Goal: Task Accomplishment & Management: Complete application form

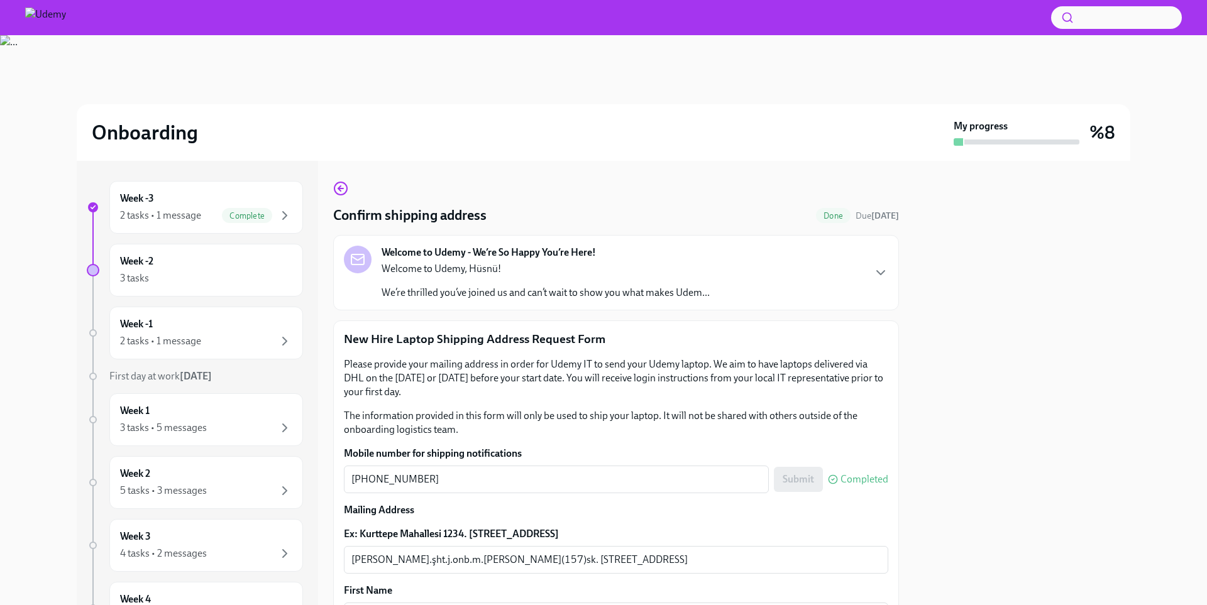
drag, startPoint x: 905, startPoint y: 351, endPoint x: 908, endPoint y: 392, distance: 40.3
click at [908, 392] on div "Week -3 2 tasks • 1 message Complete Week -2 3 tasks Week -1 2 tasks • 1 messag…" at bounding box center [603, 383] width 1053 height 444
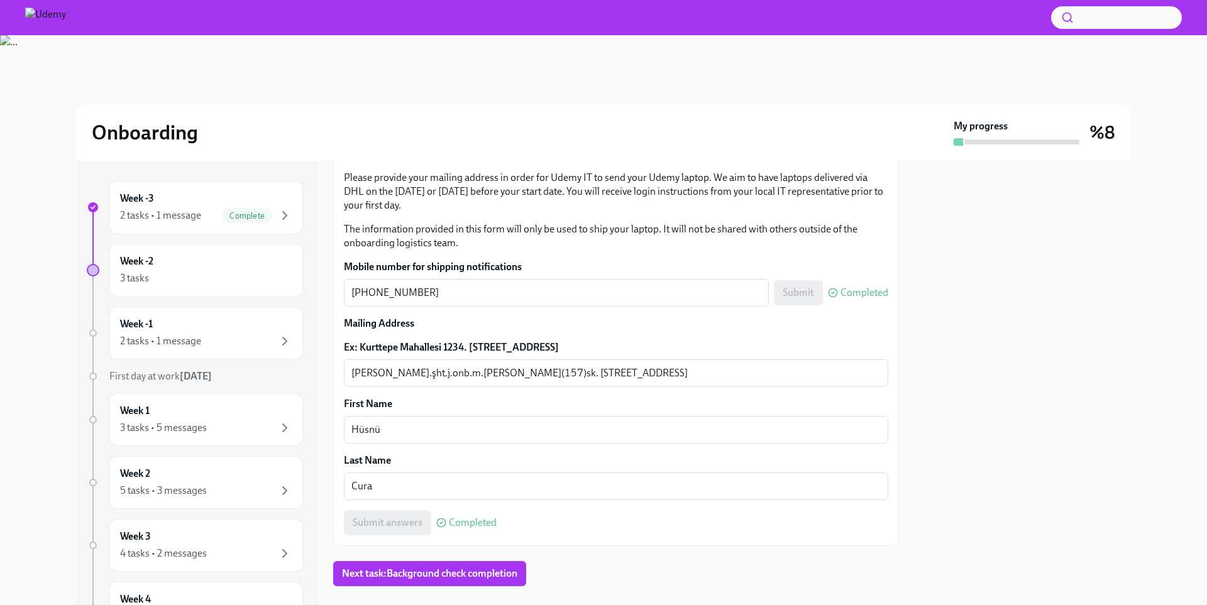
scroll to position [188, 0]
click at [813, 381] on div "[PERSON_NAME].şht.j.onb.m.[PERSON_NAME](157)sk. akdeniz sitesi b2 blok no:4 İç …" at bounding box center [616, 372] width 544 height 28
click at [809, 381] on div "[PERSON_NAME].şht.j.onb.m.[PERSON_NAME](157)sk. akdeniz sitesi b2 blok no:4 İç …" at bounding box center [616, 372] width 544 height 28
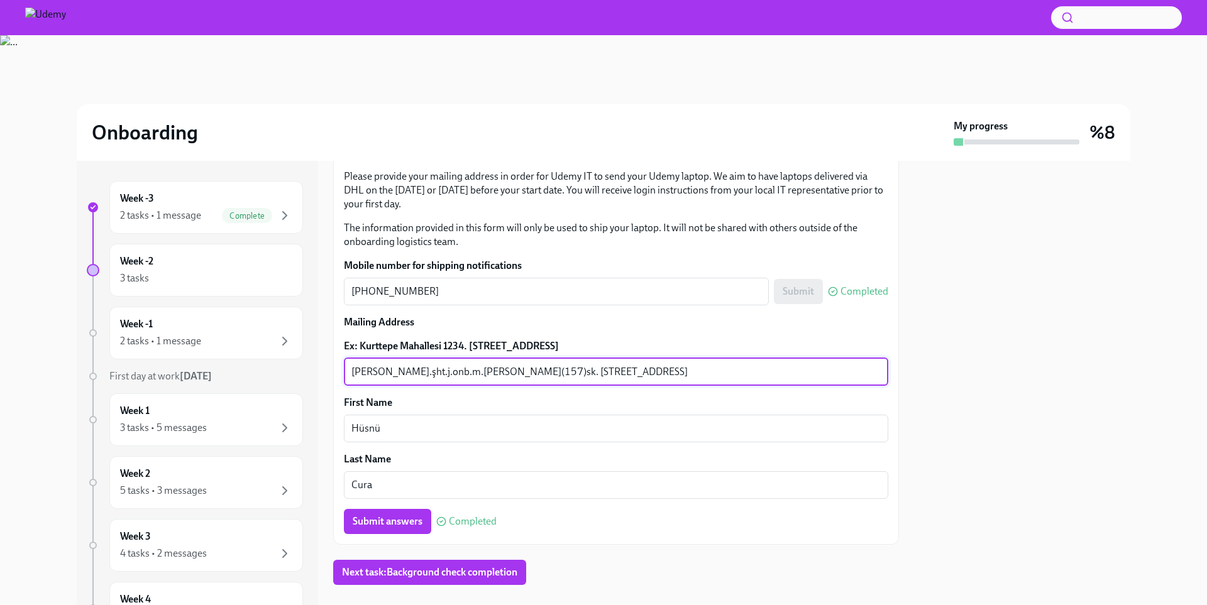
click at [787, 373] on textarea "[PERSON_NAME].şht.j.onb.m.[PERSON_NAME](157)sk. [STREET_ADDRESS]" at bounding box center [615, 371] width 529 height 15
type textarea "[PERSON_NAME].şht.j.onb.m.[PERSON_NAME](157)sk. [STREET_ADDRESS]"
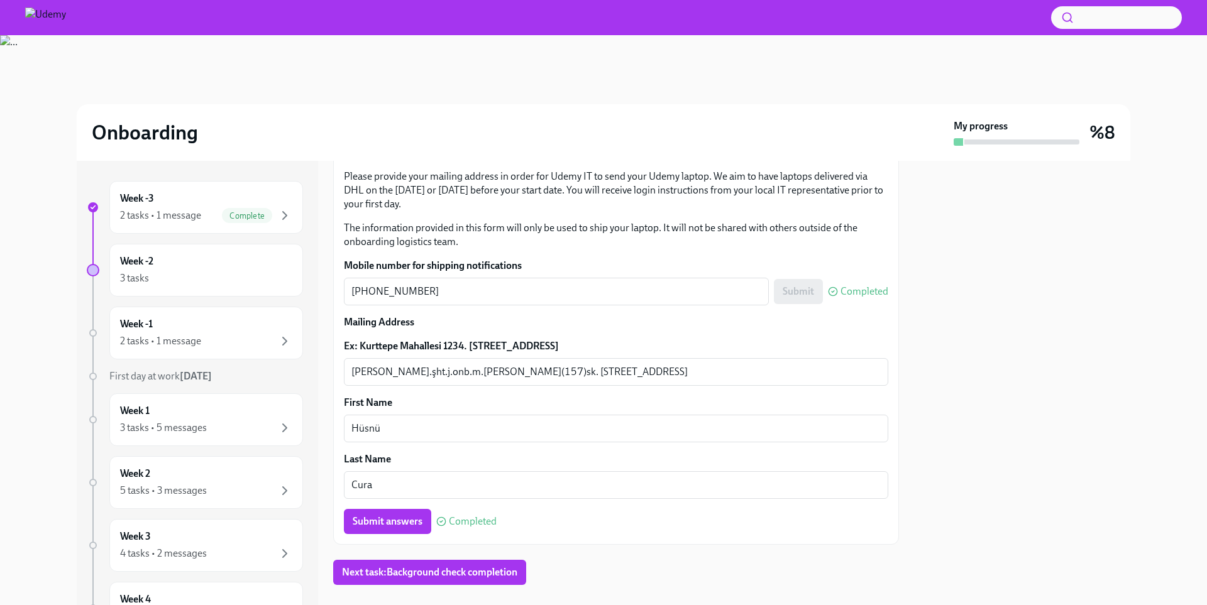
drag, startPoint x: 1206, startPoint y: 349, endPoint x: 1206, endPoint y: 370, distance: 20.7
click at [1206, 370] on div "Onboarding My progress %8 Week -3 2 tasks • 1 message Complete Week -2 3 tasks …" at bounding box center [603, 320] width 1207 height 570
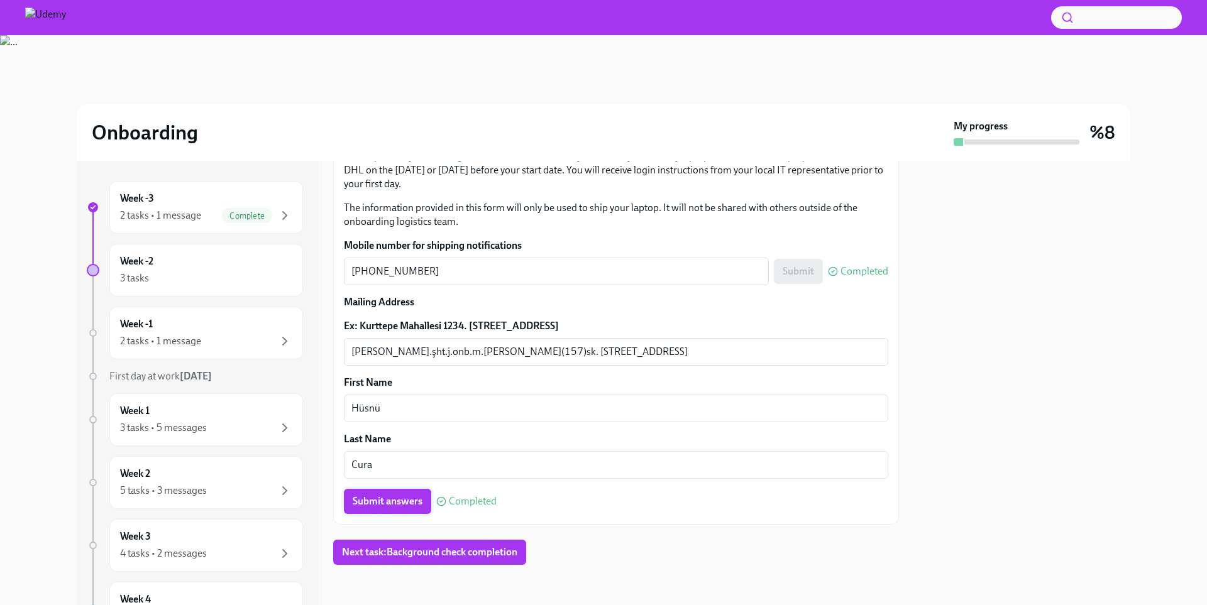
click at [411, 502] on span "Submit answers" at bounding box center [388, 501] width 70 height 13
drag, startPoint x: 1206, startPoint y: 318, endPoint x: 1206, endPoint y: 409, distance: 91.1
click at [1206, 409] on div "Onboarding My progress %8 Week -3 2 tasks • 1 message Complete Week -2 3 tasks …" at bounding box center [603, 320] width 1207 height 570
click at [232, 338] on div "2 tasks • 1 message" at bounding box center [206, 341] width 172 height 15
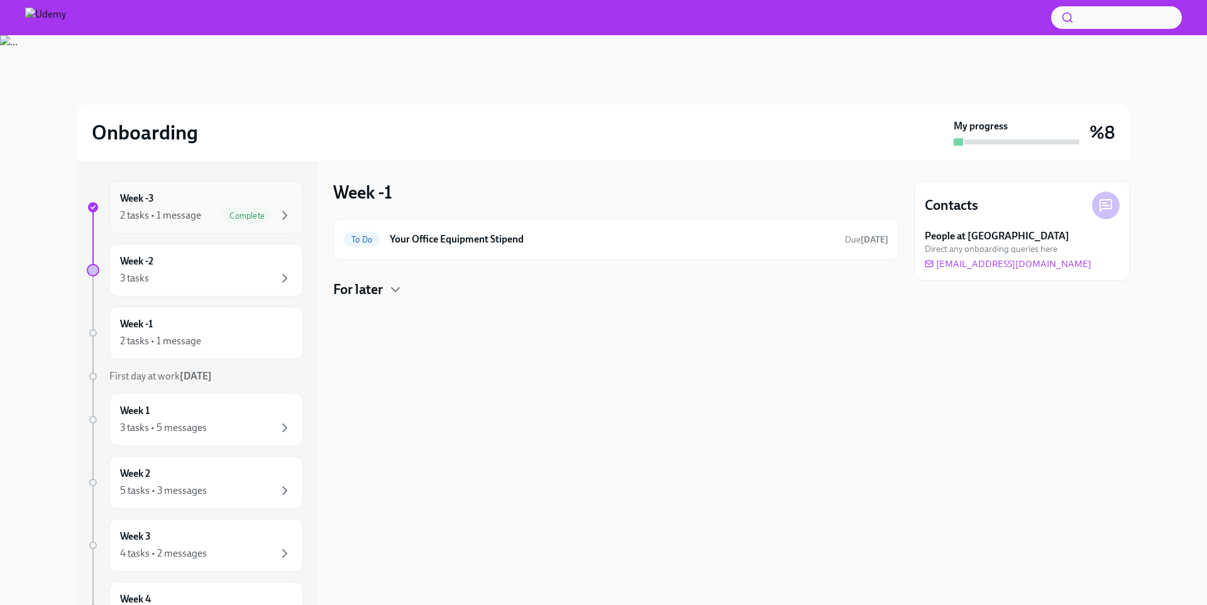
click at [272, 216] on div "Complete" at bounding box center [257, 215] width 70 height 15
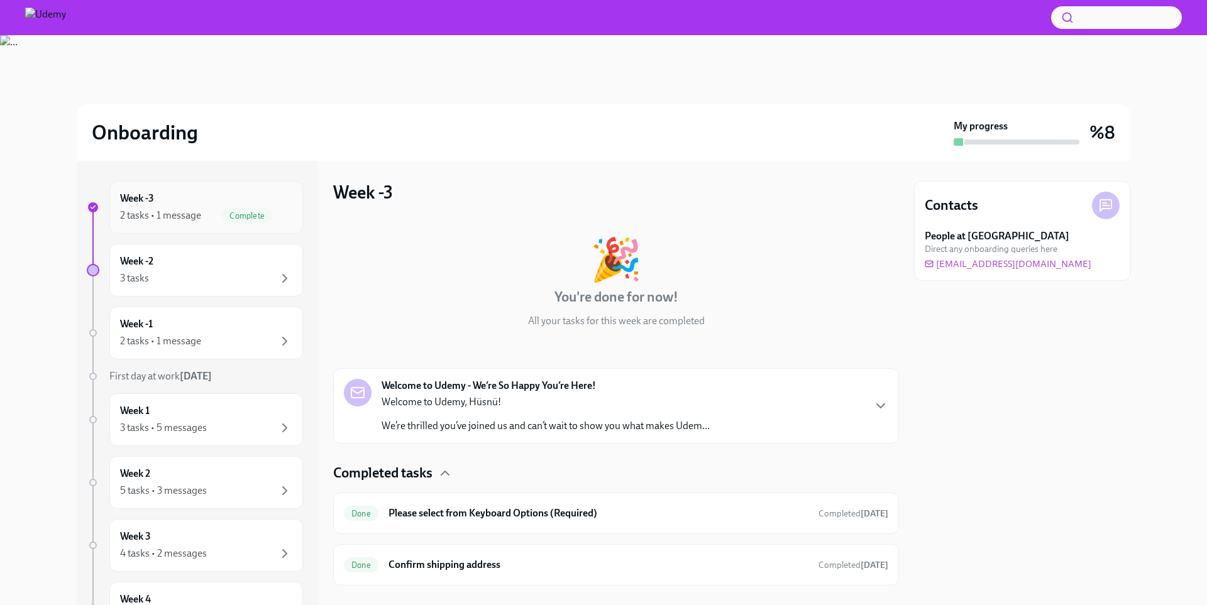
click at [272, 216] on div "Complete" at bounding box center [257, 215] width 70 height 15
click at [449, 525] on div "Done Please select from Keyboard Options (Required) Completed [DATE]" at bounding box center [616, 513] width 566 height 41
click at [429, 517] on h6 "Please select from Keyboard Options (Required)" at bounding box center [598, 514] width 420 height 14
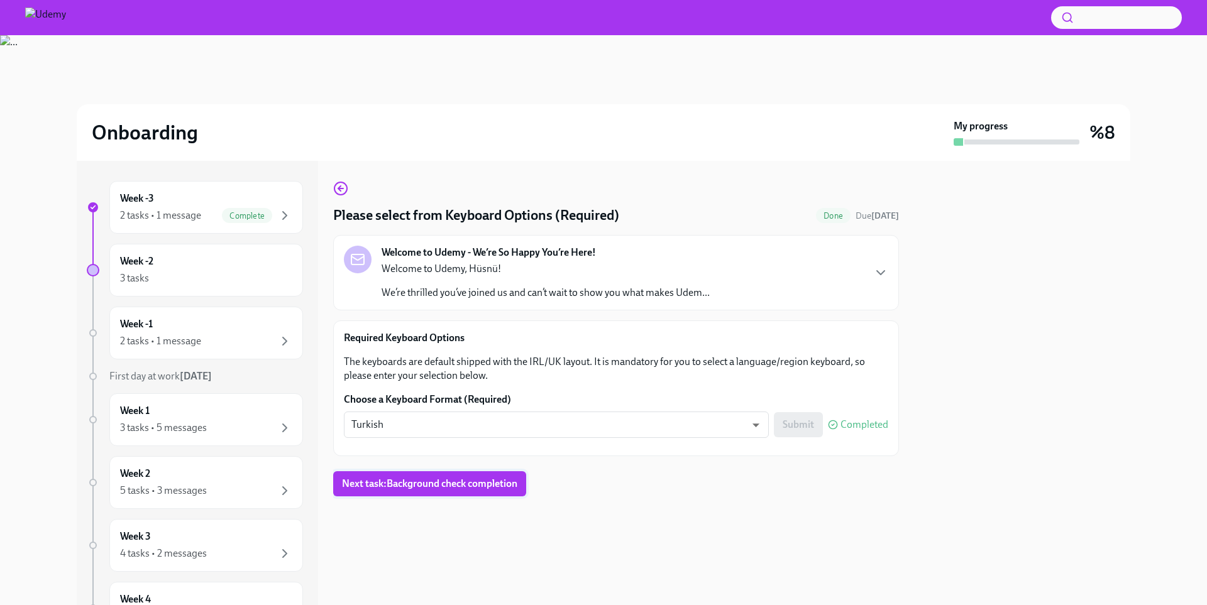
click at [501, 488] on span "Next task : Background check completion" at bounding box center [429, 484] width 175 height 13
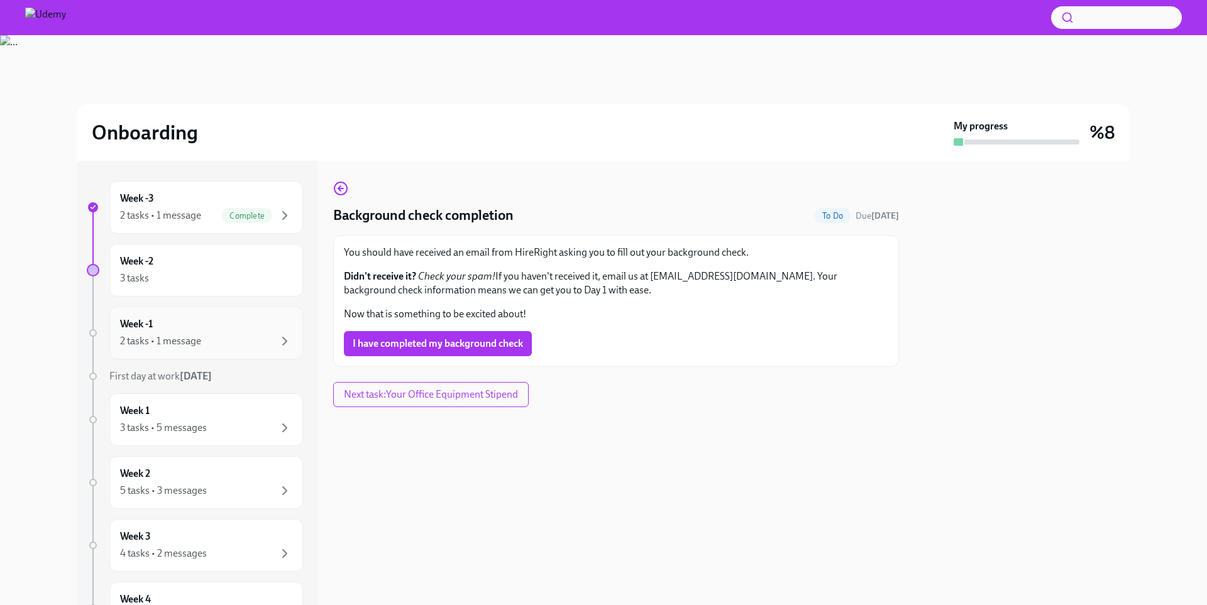
click at [237, 343] on div "2 tasks • 1 message" at bounding box center [206, 341] width 172 height 15
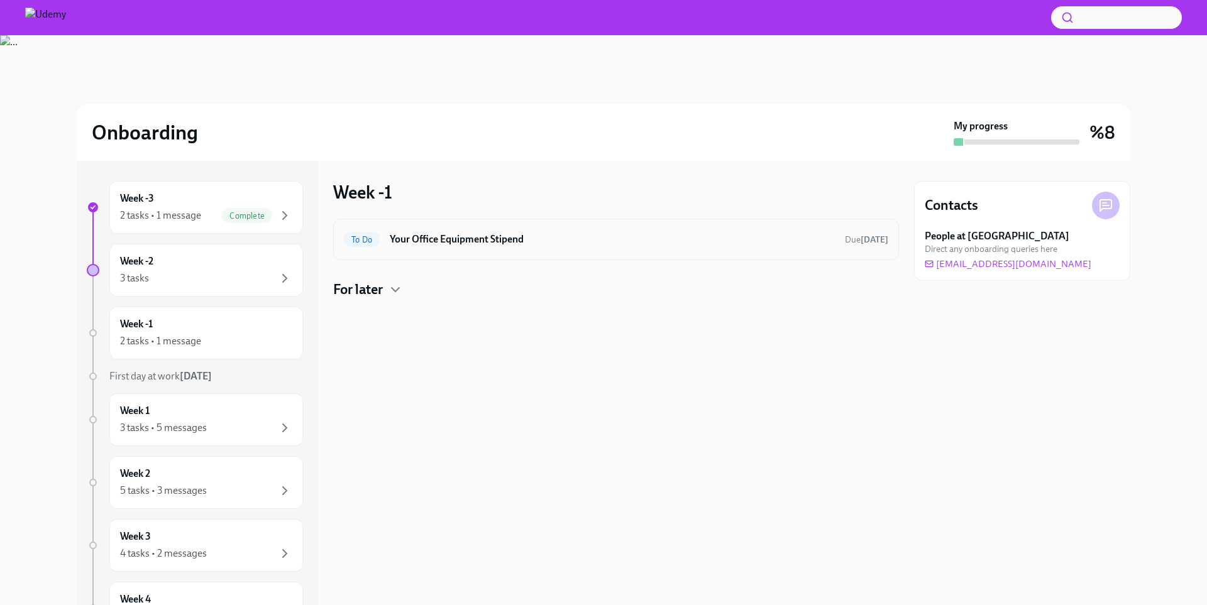
click at [466, 234] on h6 "Your Office Equipment Stipend" at bounding box center [612, 240] width 445 height 14
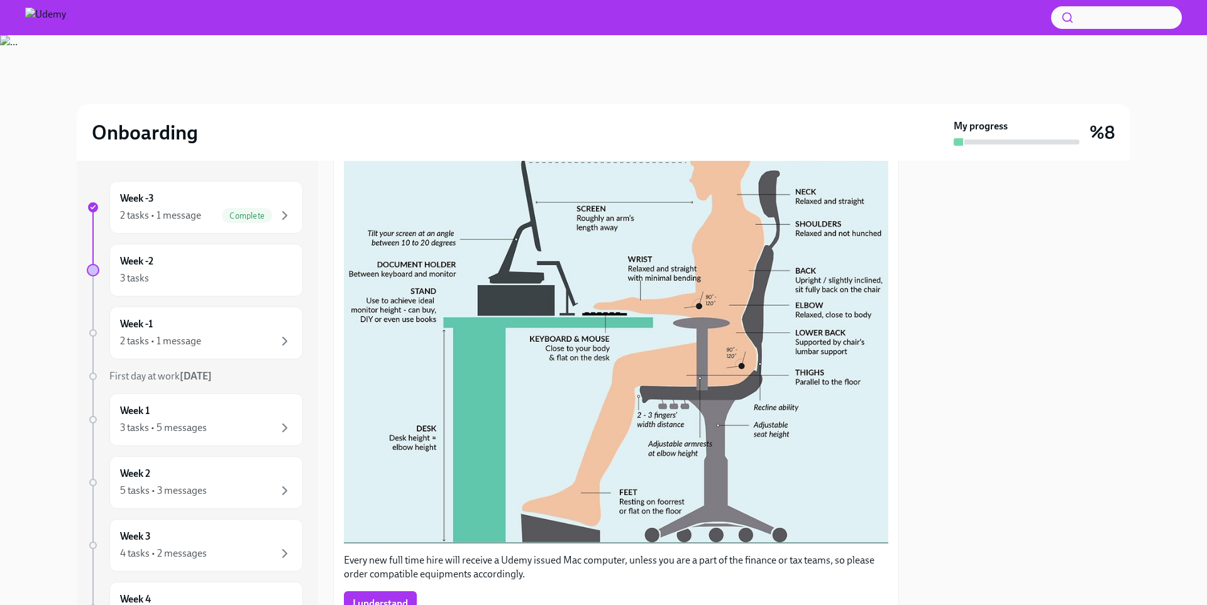
scroll to position [483, 0]
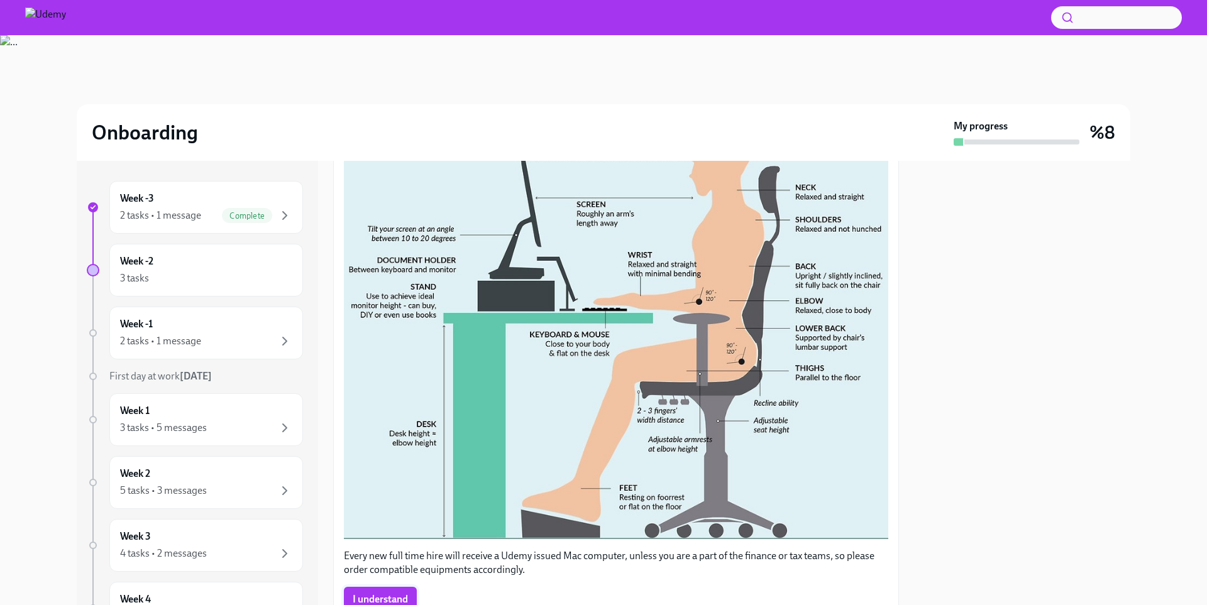
click at [402, 593] on span "I understand" at bounding box center [380, 599] width 55 height 13
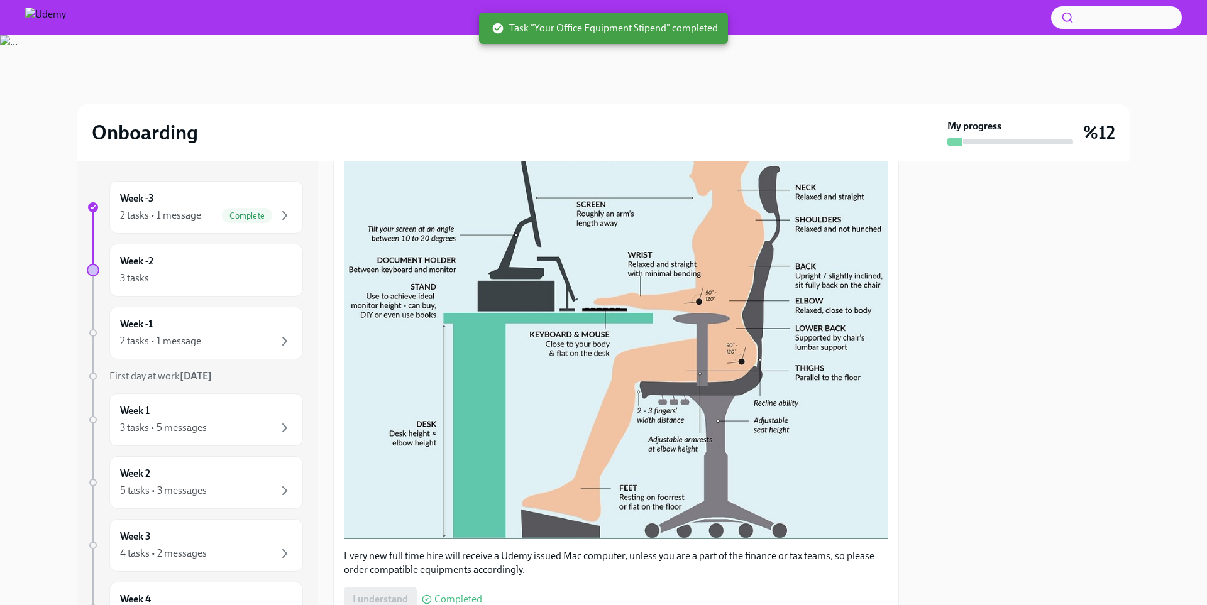
scroll to position [527, 0]
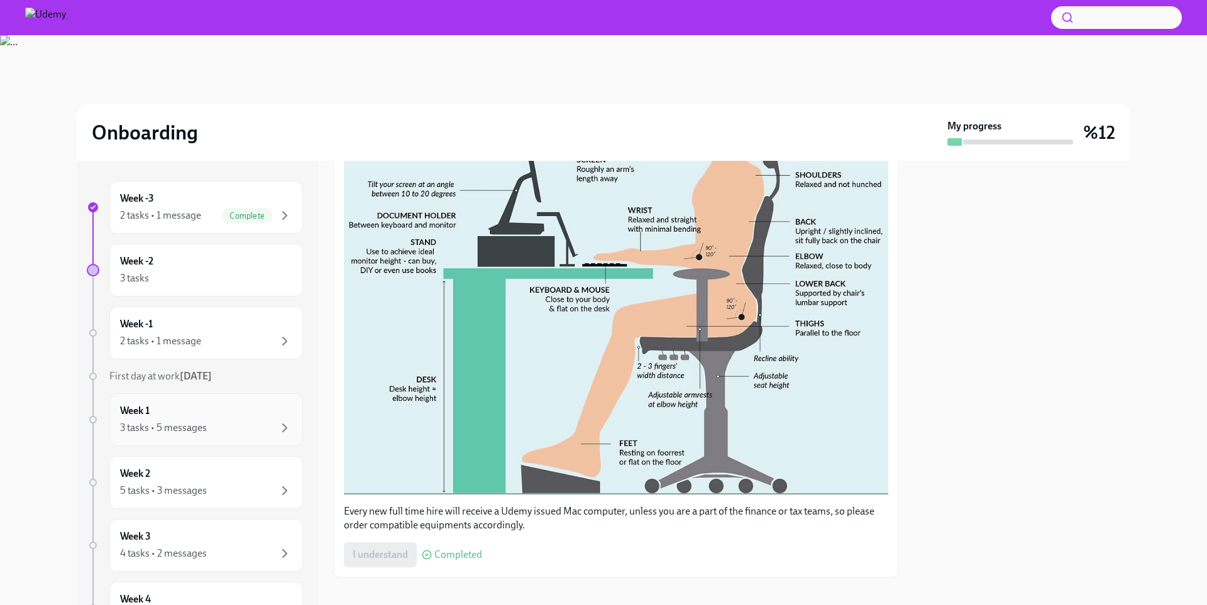
click at [243, 415] on div "Week 1 3 tasks • 5 messages" at bounding box center [206, 419] width 172 height 31
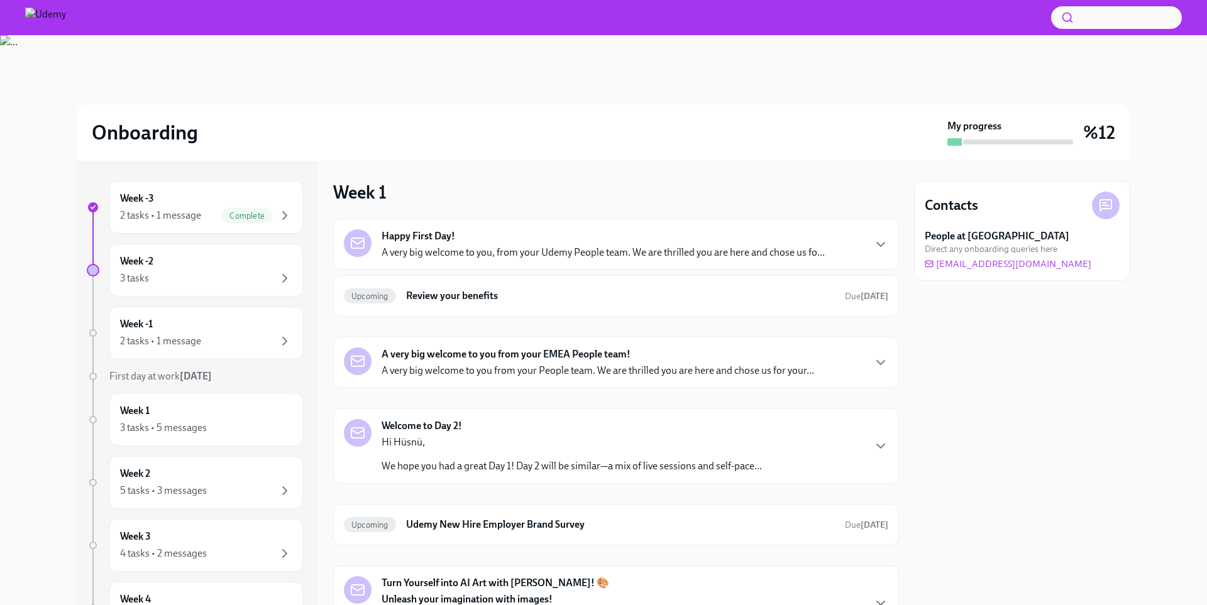
click at [593, 243] on div "Happy First Day! A very big welcome to you, from your Udemy People team. We are…" at bounding box center [602, 244] width 443 height 30
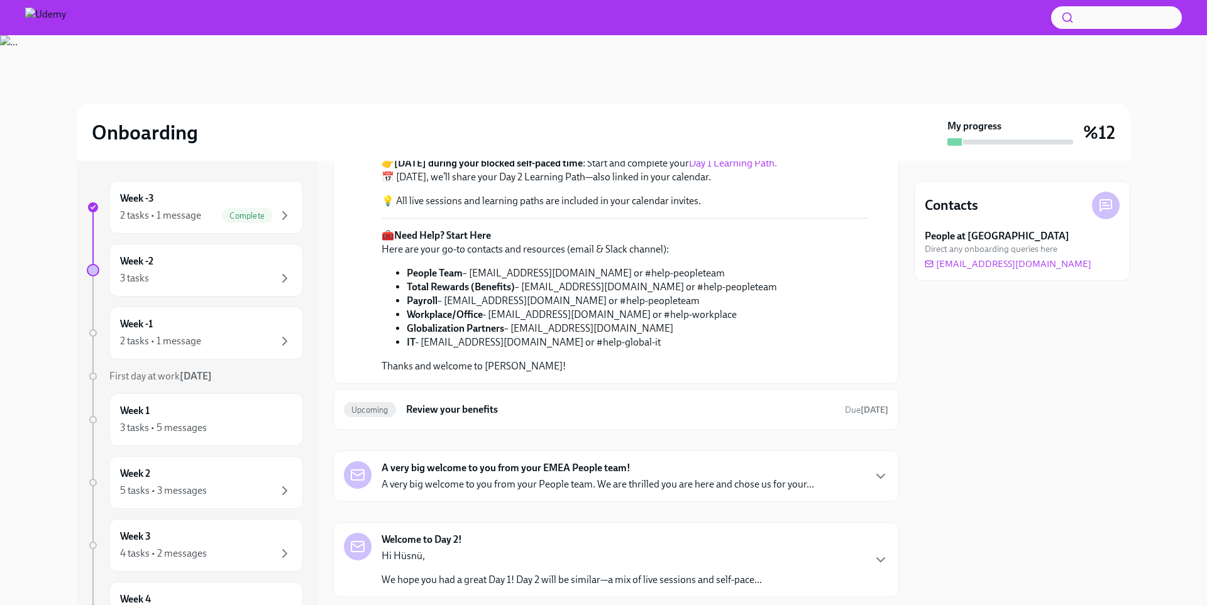
scroll to position [273, 0]
click at [882, 350] on div "[DATE] A very big welcome to you, from your Udemy People team. We are thrilled …" at bounding box center [616, 182] width 544 height 386
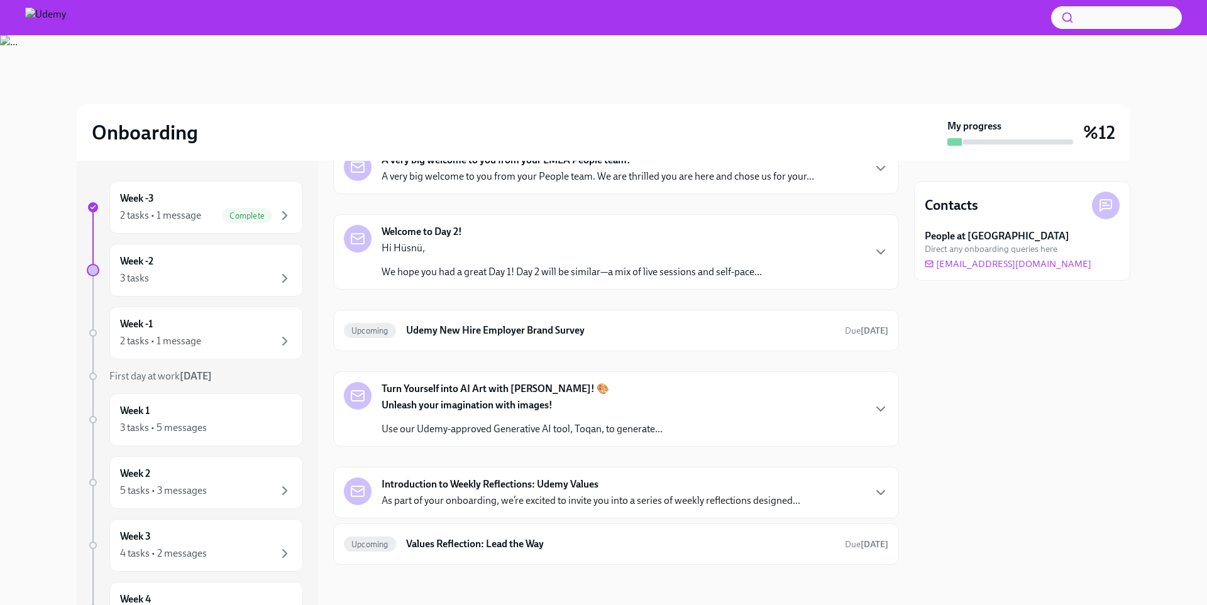
scroll to position [674, 0]
click at [765, 279] on div "Welcome to Day 2! Hi [PERSON_NAME], We hope you had a great Day 1! Day 2 will b…" at bounding box center [616, 252] width 544 height 54
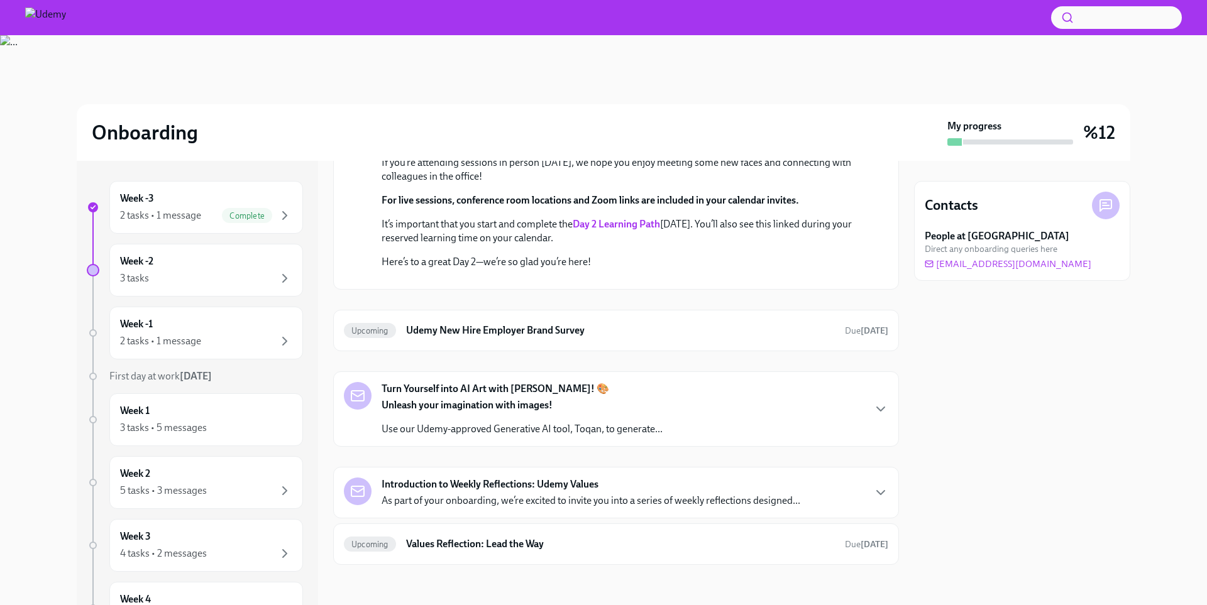
scroll to position [1261, 0]
click at [554, 503] on p "As part of your onboarding, we’re excited to invite you into a series of weekly…" at bounding box center [590, 501] width 419 height 14
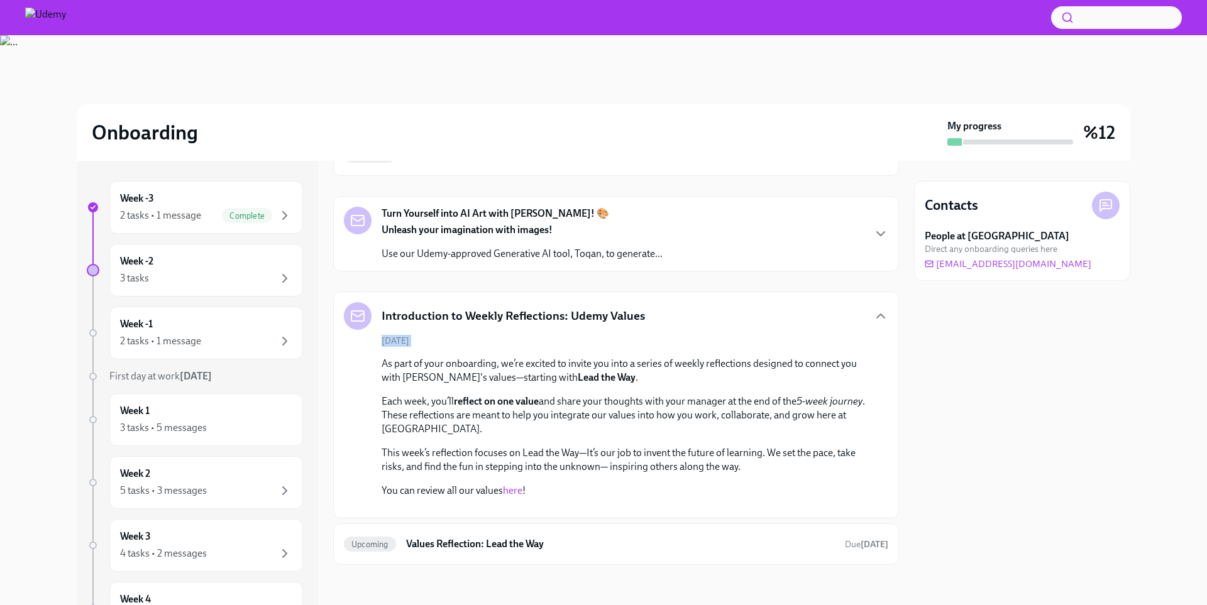
drag, startPoint x: 890, startPoint y: 494, endPoint x: 890, endPoint y: 514, distance: 20.1
click at [890, 514] on div "Introduction to Weekly Reflections: Udemy Values [DATE] As part of your onboard…" at bounding box center [616, 405] width 566 height 227
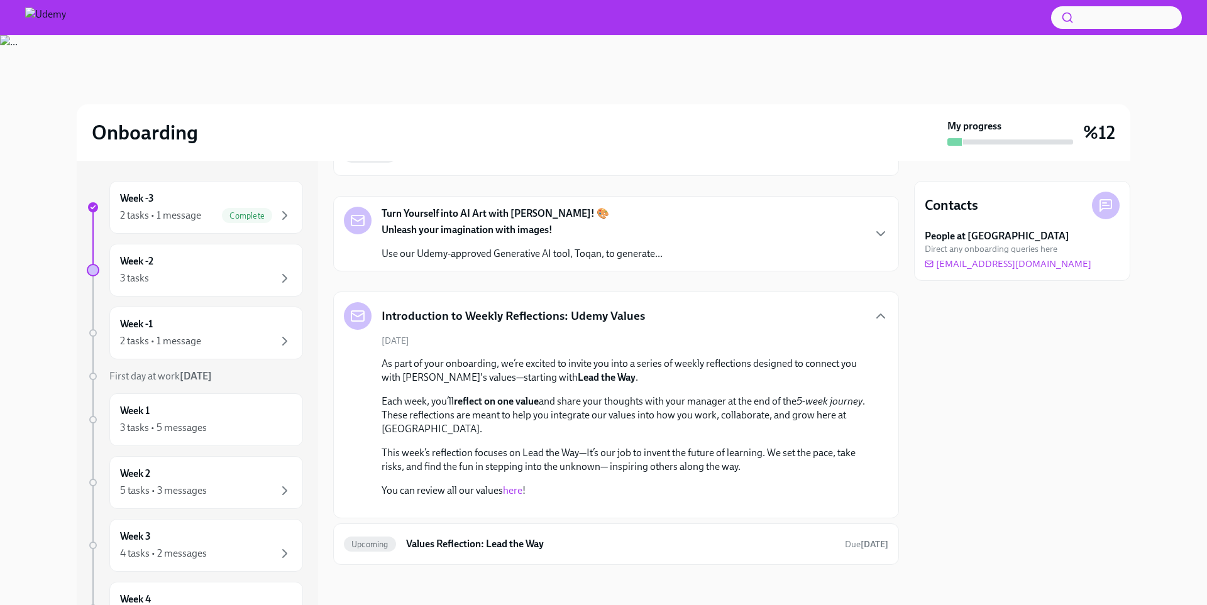
drag, startPoint x: 899, startPoint y: 542, endPoint x: 900, endPoint y: 554, distance: 11.4
click at [900, 554] on div "Week -3 2 tasks • 1 message Complete Week -2 3 tasks Week -1 2 tasks • 1 messag…" at bounding box center [603, 383] width 1053 height 444
click at [207, 415] on div "Week 1 3 tasks • 5 messages" at bounding box center [206, 419] width 172 height 31
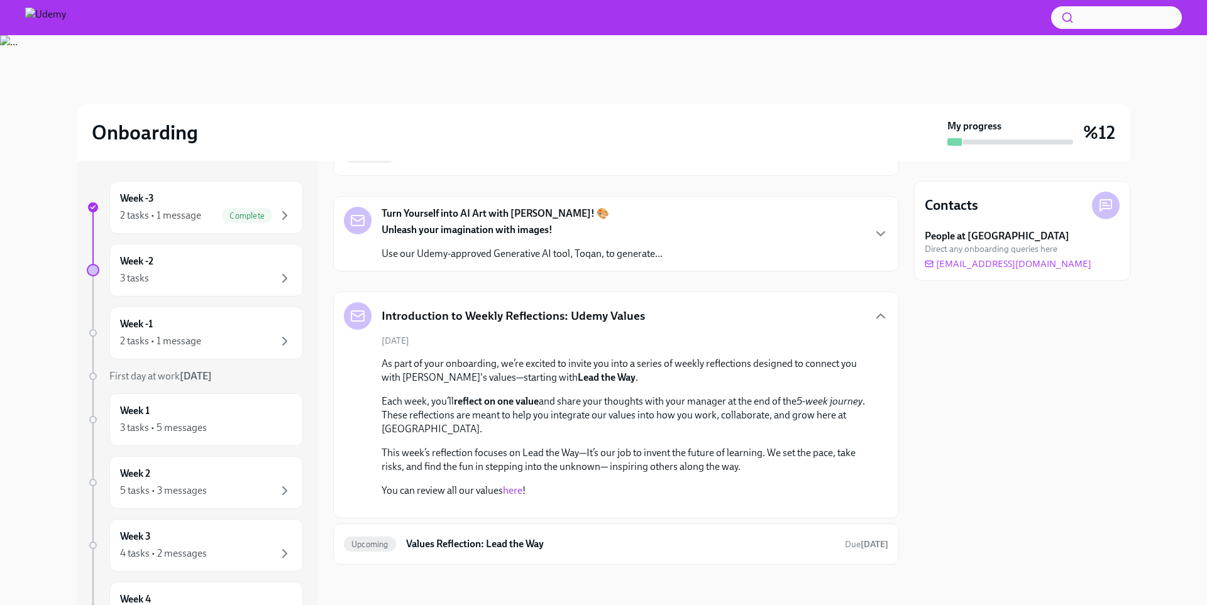
click at [242, 454] on div "Week -3 2 tasks • 1 message Complete Week -2 3 tasks Week -1 2 tasks • 1 messag…" at bounding box center [195, 508] width 216 height 654
click at [241, 480] on div "Week 2 5 tasks • 3 messages" at bounding box center [206, 482] width 172 height 31
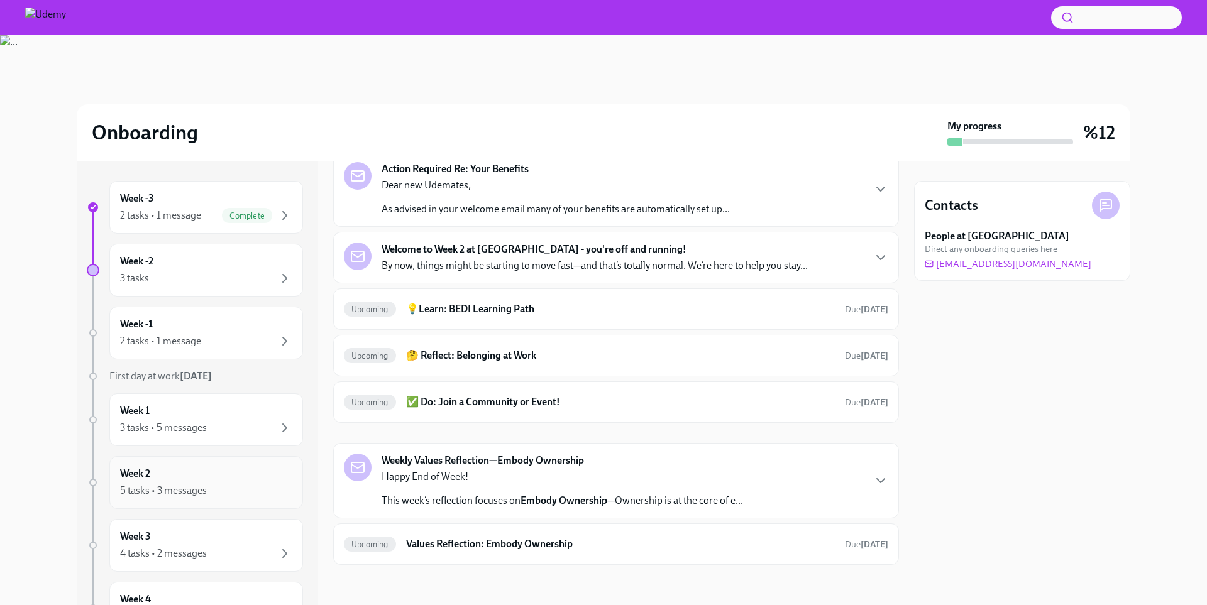
scroll to position [129, 0]
click at [241, 480] on div "Week 2 5 tasks • 3 messages" at bounding box center [206, 482] width 172 height 31
click at [253, 549] on div "4 tasks • 2 messages" at bounding box center [206, 553] width 172 height 15
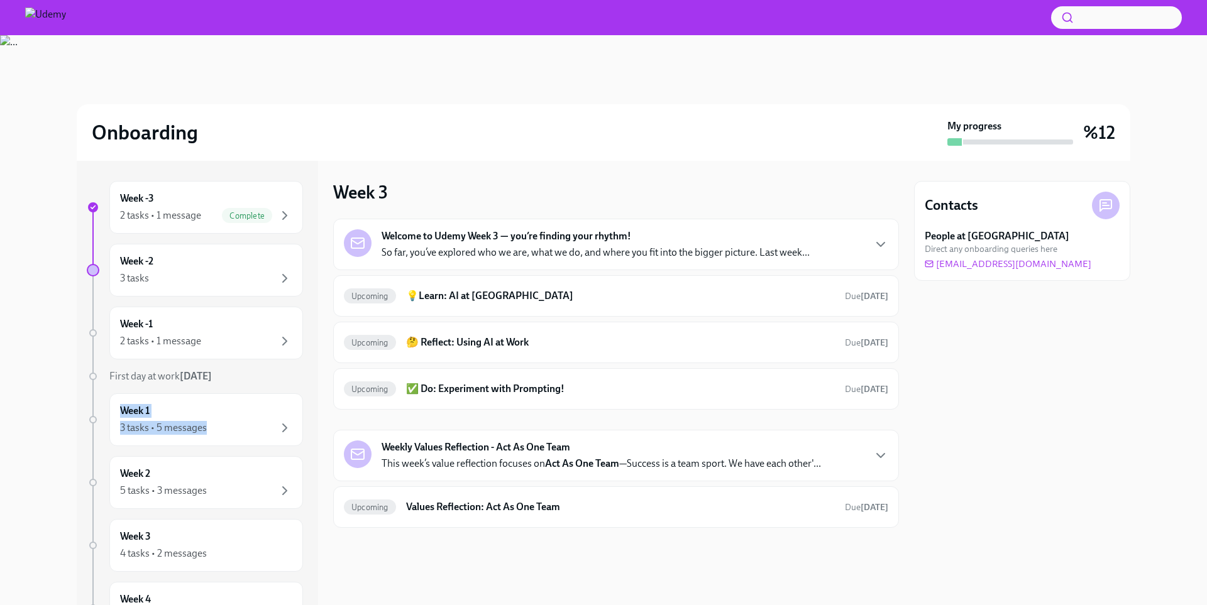
drag, startPoint x: 319, startPoint y: 409, endPoint x: 307, endPoint y: 401, distance: 14.0
click at [307, 401] on div "Week -3 2 tasks • 1 message Complete Week -2 3 tasks Week -1 2 tasks • 1 messag…" at bounding box center [603, 383] width 1053 height 444
drag, startPoint x: 307, startPoint y: 401, endPoint x: 315, endPoint y: 431, distance: 31.3
click at [315, 431] on div "Week -3 2 tasks • 1 message Complete Week -2 3 tasks Week -1 2 tasks • 1 messag…" at bounding box center [197, 383] width 241 height 444
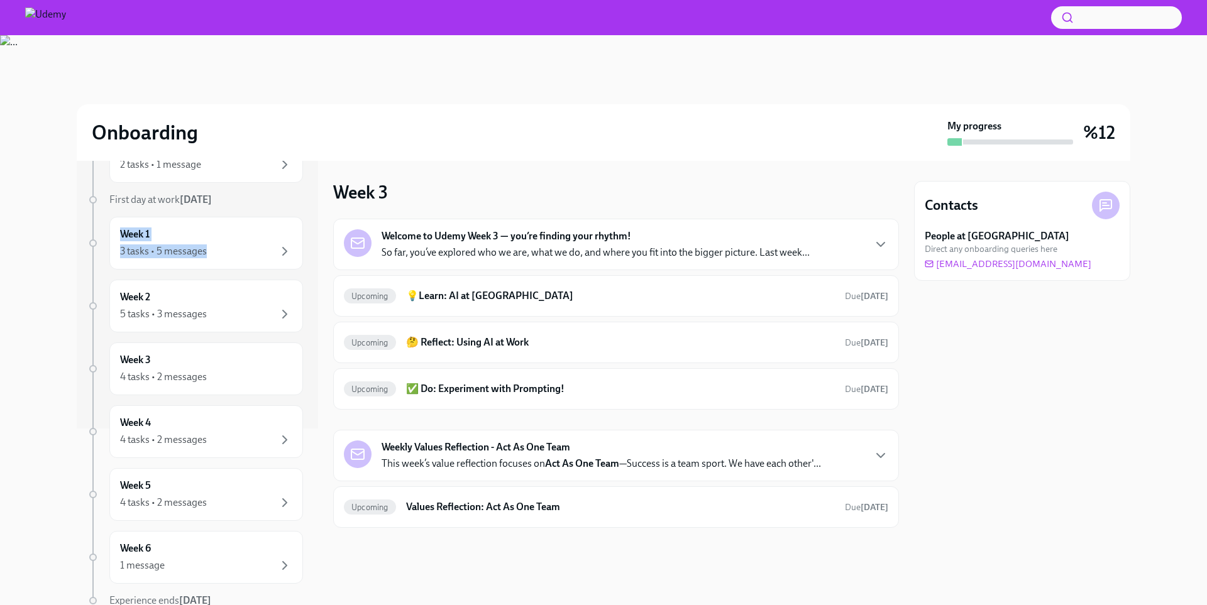
scroll to position [177, 0]
drag, startPoint x: 261, startPoint y: 458, endPoint x: 251, endPoint y: 434, distance: 25.1
click at [251, 434] on div "Week 4 4 tasks • 2 messages" at bounding box center [206, 431] width 194 height 53
click at [251, 434] on div "4 tasks • 2 messages" at bounding box center [206, 439] width 172 height 15
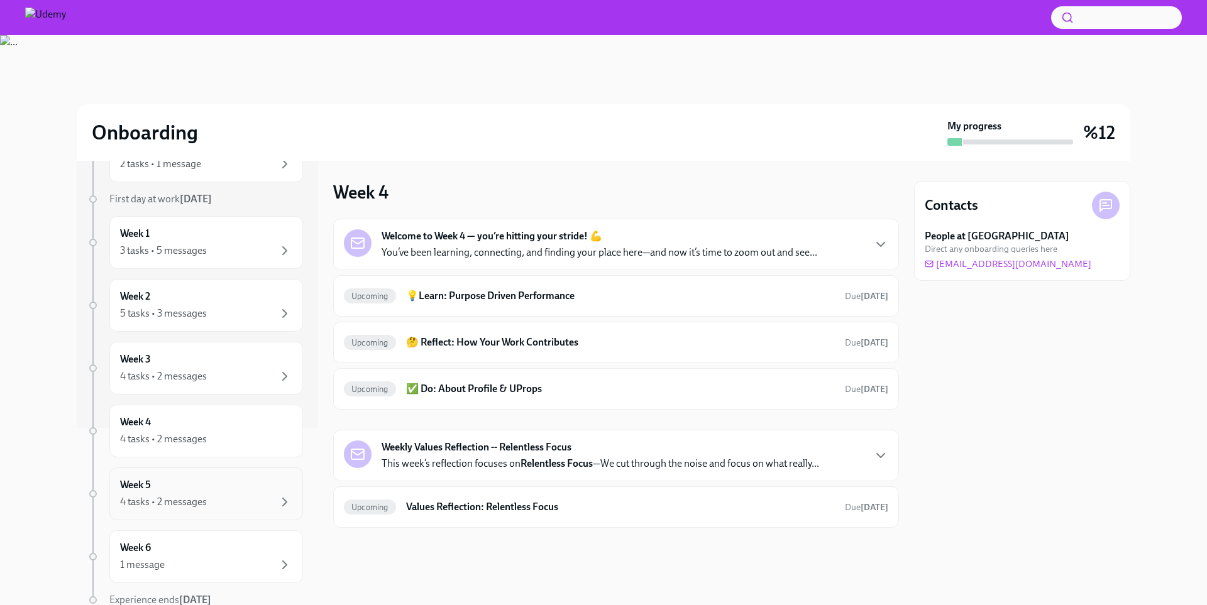
click at [275, 486] on div "Week 5 4 tasks • 2 messages" at bounding box center [206, 493] width 172 height 31
click at [244, 547] on div "Week 6 1 message" at bounding box center [206, 556] width 172 height 31
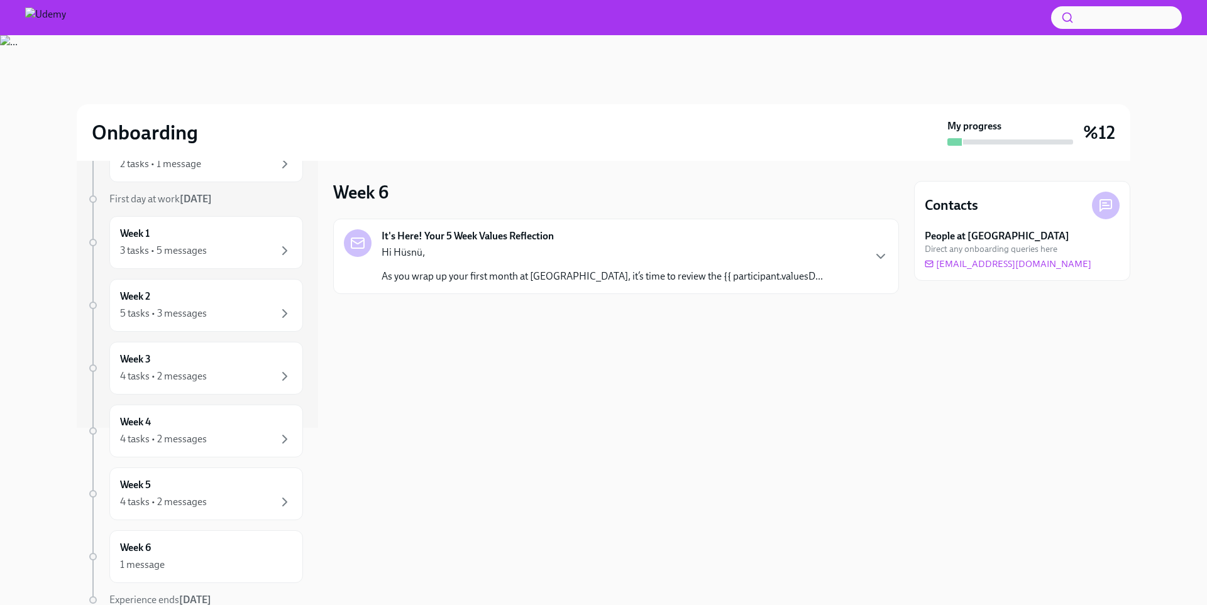
click at [767, 251] on div "It's Here! Your 5 Week Values Reflection Hi Hüsnü, As you wrap up your first mo…" at bounding box center [616, 256] width 544 height 54
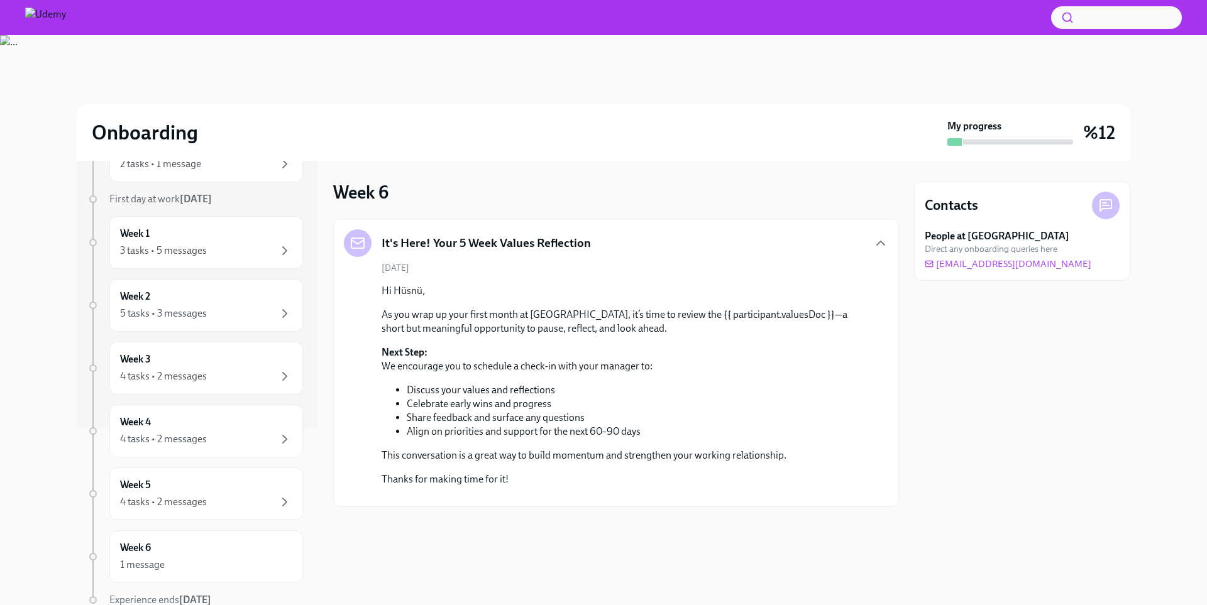
scroll to position [229, 0]
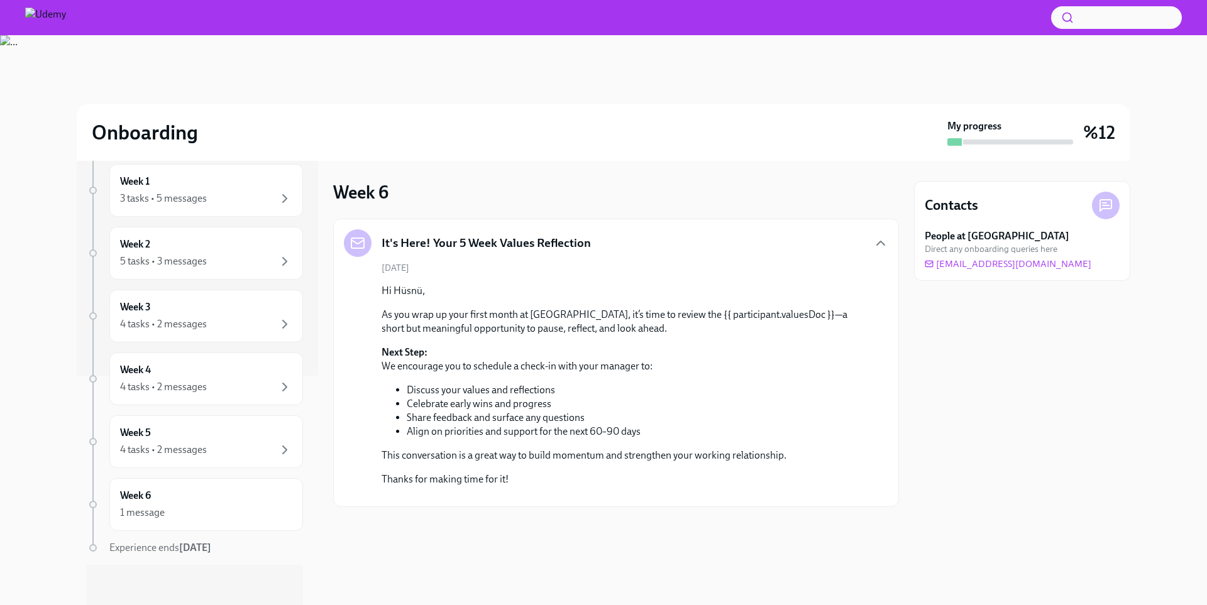
click at [711, 309] on p "As you wrap up your first month at [GEOGRAPHIC_DATA], it’s time to review the {…" at bounding box center [624, 322] width 486 height 28
click at [823, 315] on p "As you wrap up your first month at [GEOGRAPHIC_DATA], it’s time to review the {…" at bounding box center [624, 322] width 486 height 28
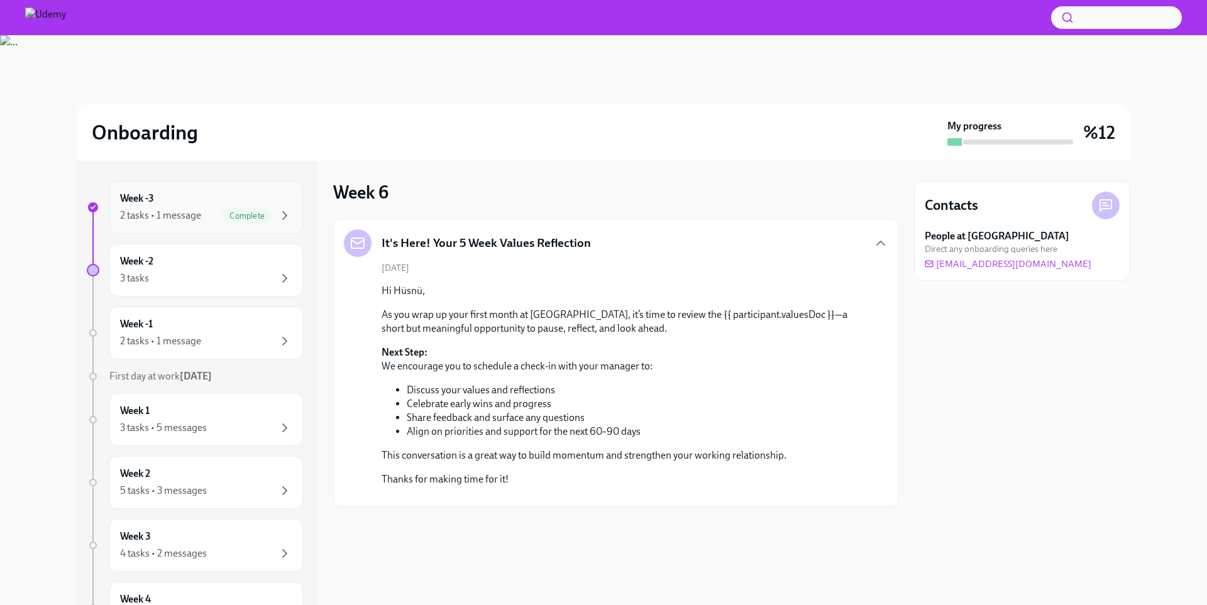
click at [242, 216] on span "Complete" at bounding box center [247, 215] width 50 height 9
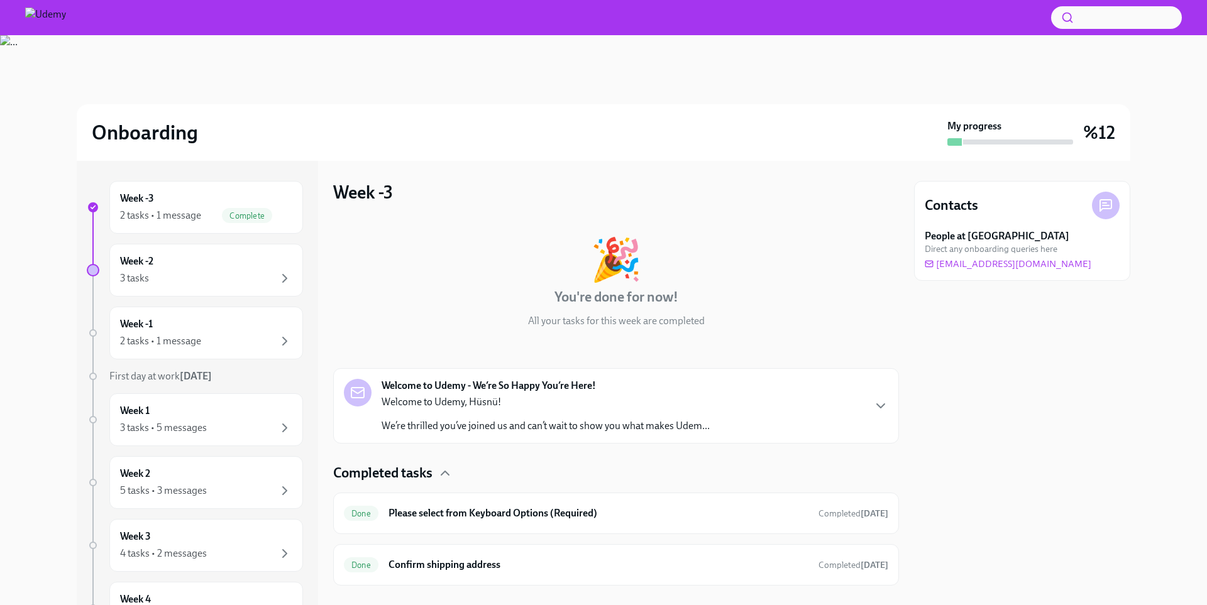
click at [621, 403] on p "Welcome to Udemy, Hüsnü!" at bounding box center [545, 402] width 328 height 14
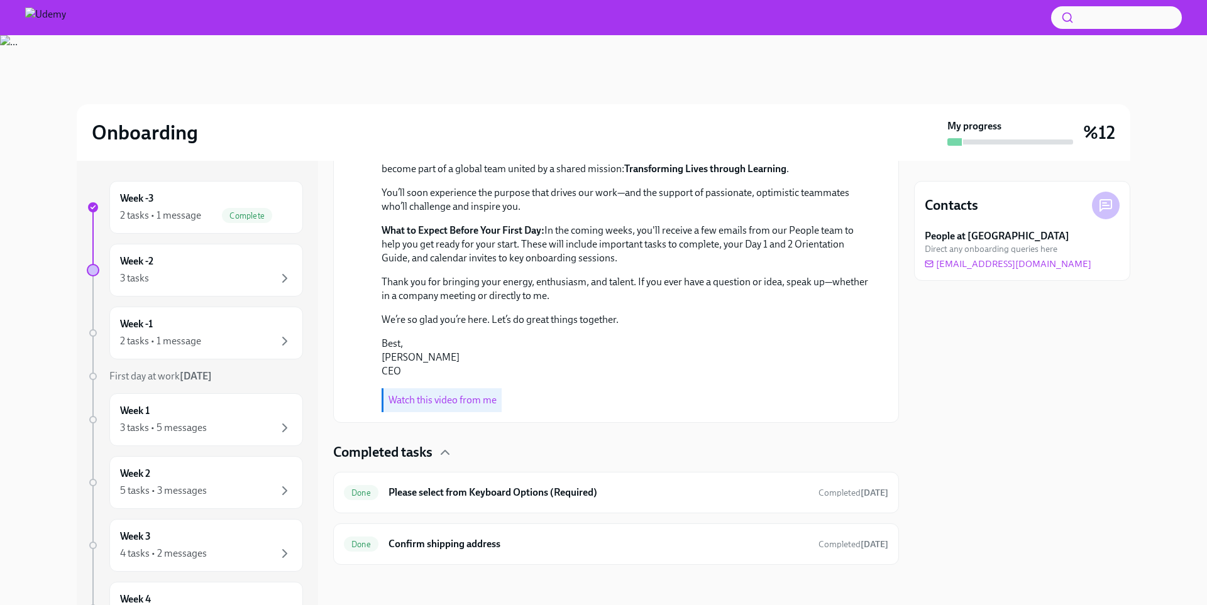
scroll to position [458, 0]
click at [414, 551] on h6 "Confirm shipping address" at bounding box center [598, 544] width 420 height 14
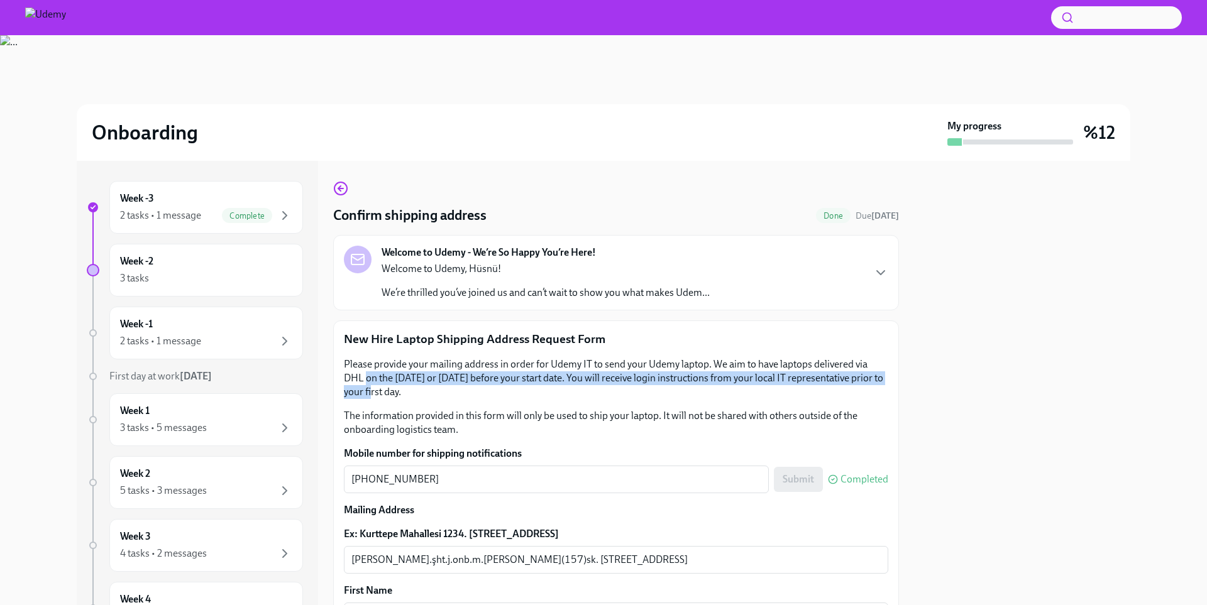
drag, startPoint x: 904, startPoint y: 364, endPoint x: 896, endPoint y: 375, distance: 14.0
click at [896, 375] on div "Week -3 2 tasks • 1 message Complete Week -2 3 tasks Week -1 2 tasks • 1 messag…" at bounding box center [603, 383] width 1053 height 444
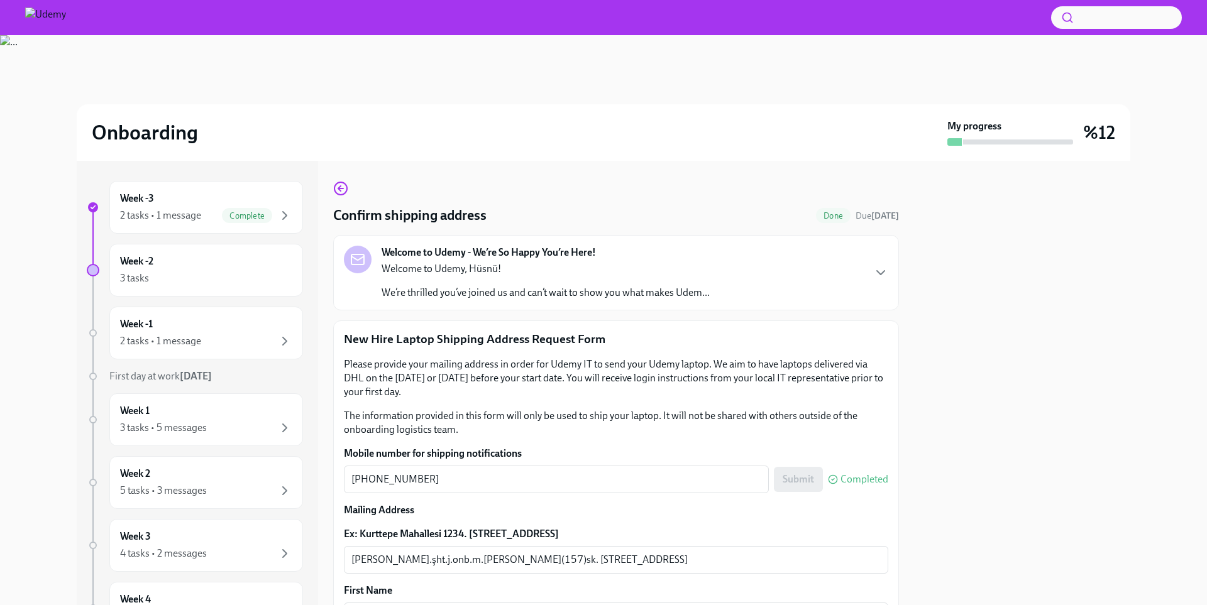
drag, startPoint x: 900, startPoint y: 386, endPoint x: 903, endPoint y: 395, distance: 8.8
click at [903, 395] on div "Week -3 2 tasks • 1 message Complete Week -2 3 tasks Week -1 2 tasks • 1 messag…" at bounding box center [603, 383] width 1053 height 444
drag, startPoint x: 902, startPoint y: 397, endPoint x: 887, endPoint y: 397, distance: 15.1
click at [887, 397] on div "Week -3 2 tasks • 1 message Complete Week -2 3 tasks Week -1 2 tasks • 1 messag…" at bounding box center [603, 383] width 1053 height 444
drag, startPoint x: 890, startPoint y: 403, endPoint x: 895, endPoint y: 412, distance: 10.4
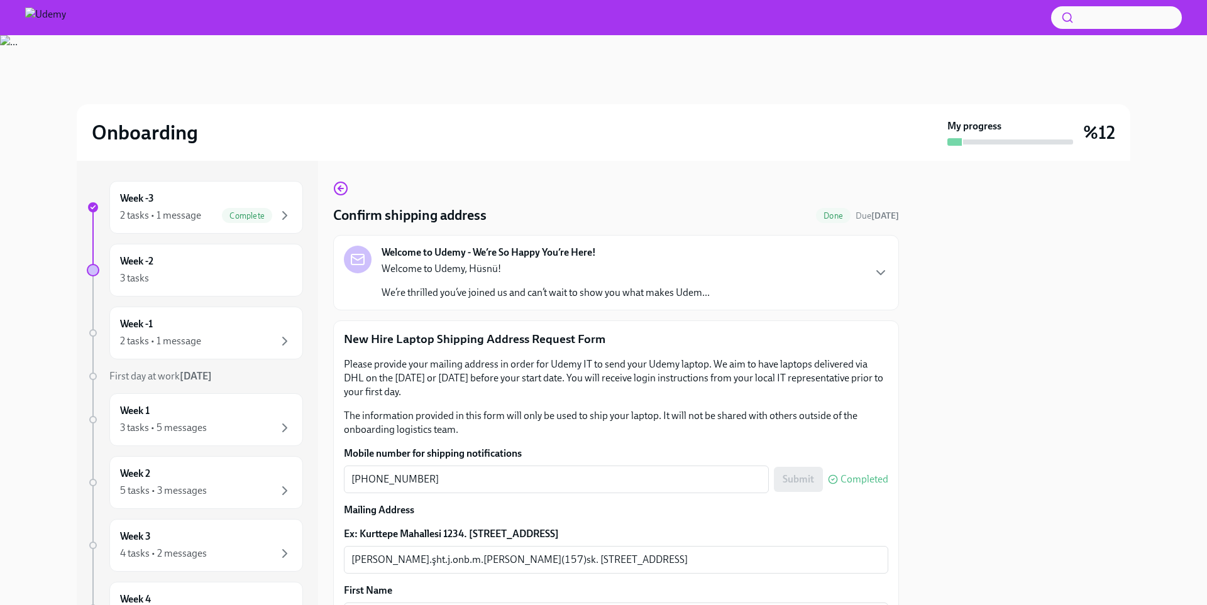
click at [895, 412] on div "New Hire Laptop Shipping Address Request Form Please provide your mailing addre…" at bounding box center [616, 527] width 566 height 412
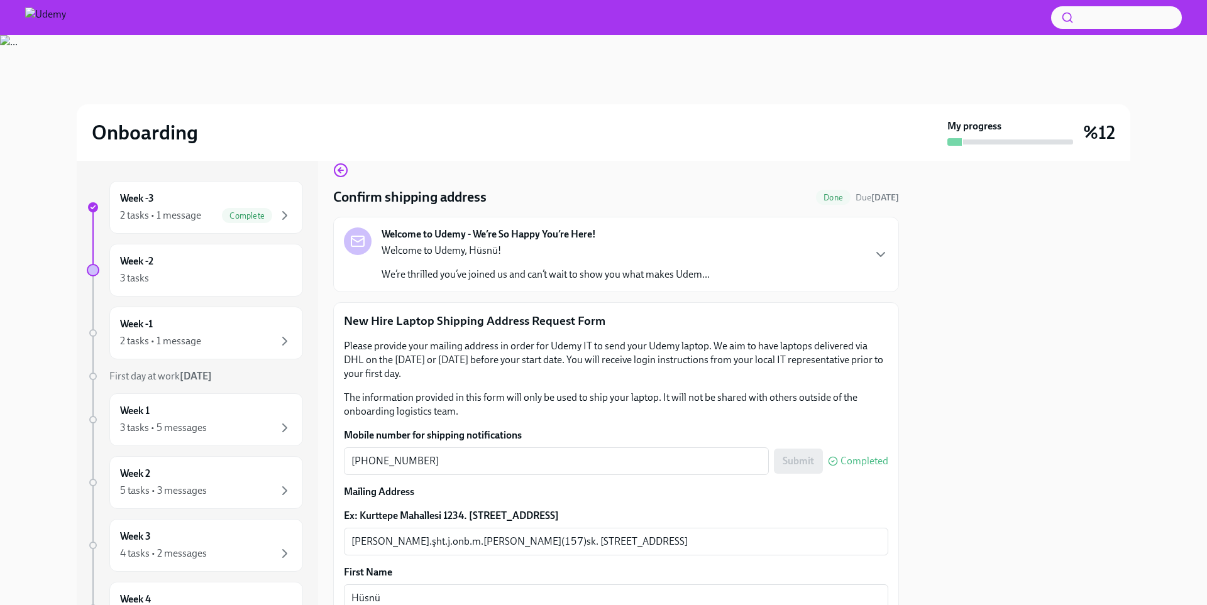
scroll to position [209, 0]
